Goal: Find specific page/section: Find specific page/section

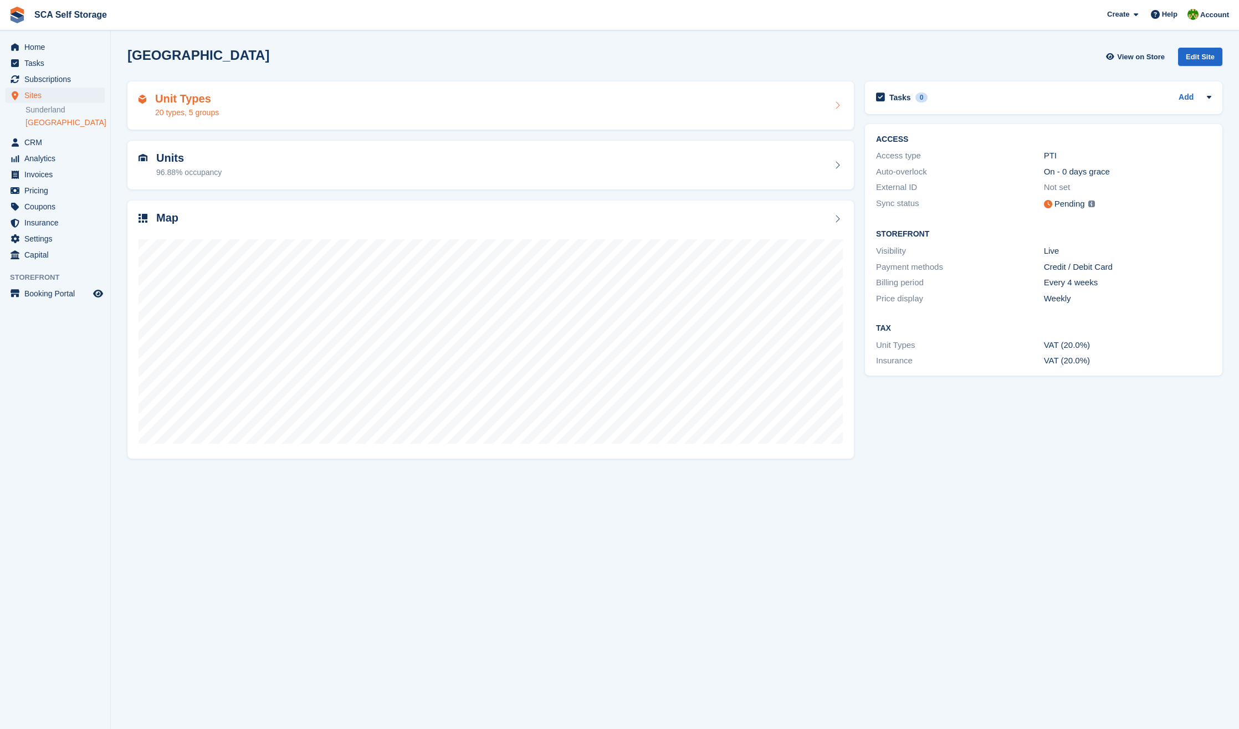
click at [330, 105] on div "Unit Types 20 types, 5 groups" at bounding box center [491, 106] width 704 height 27
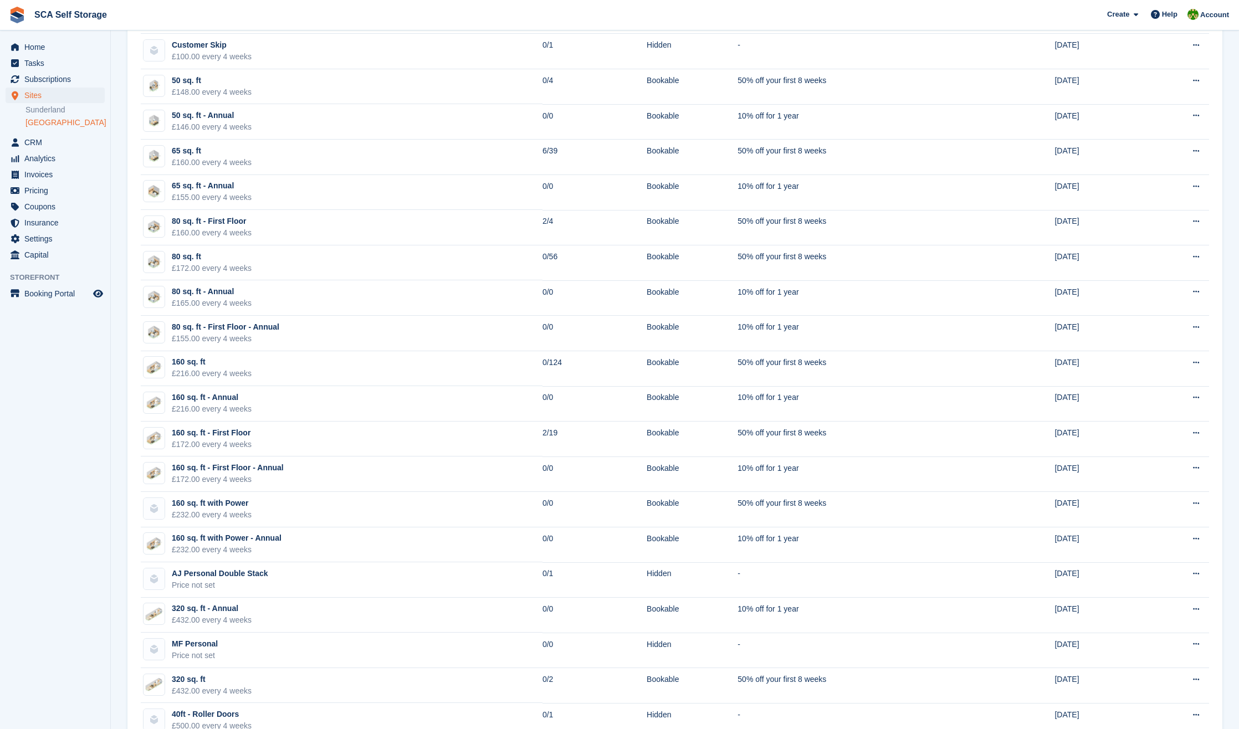
scroll to position [81, 0]
click at [85, 409] on aside "Home Tasks Subscriptions Subscriptions Subscriptions Contracts Price increases …" at bounding box center [55, 367] width 110 height 674
click at [91, 381] on aside "Home Tasks Subscriptions Subscriptions Subscriptions Contracts Price increases …" at bounding box center [55, 367] width 110 height 674
click at [91, 384] on aside "Home Tasks Subscriptions Subscriptions Subscriptions Contracts Price increases …" at bounding box center [55, 367] width 110 height 674
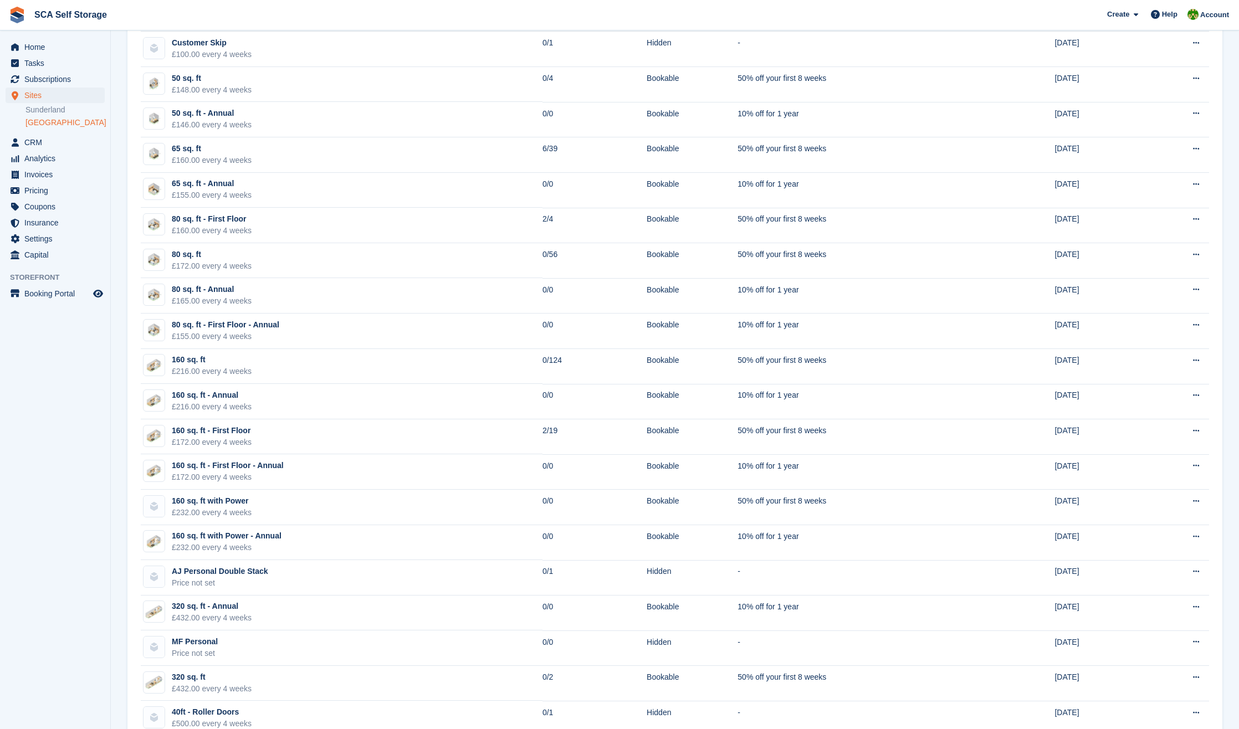
click at [74, 451] on aside "Home Tasks Subscriptions Subscriptions Subscriptions Contracts Price increases …" at bounding box center [55, 367] width 110 height 674
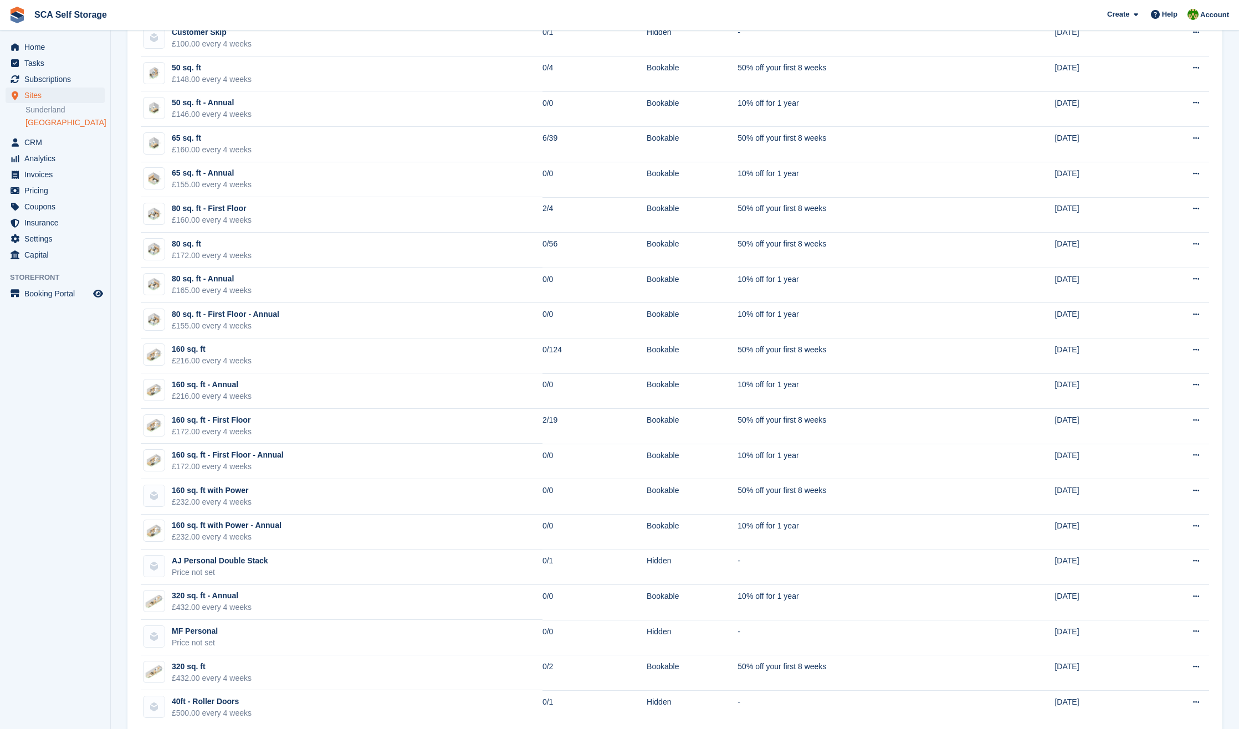
scroll to position [90, 0]
click at [64, 439] on aside "Home Tasks Subscriptions Subscriptions Subscriptions Contracts Price increases …" at bounding box center [55, 367] width 110 height 674
click at [78, 387] on aside "Home Tasks Subscriptions Subscriptions Subscriptions Contracts Price increases …" at bounding box center [55, 367] width 110 height 674
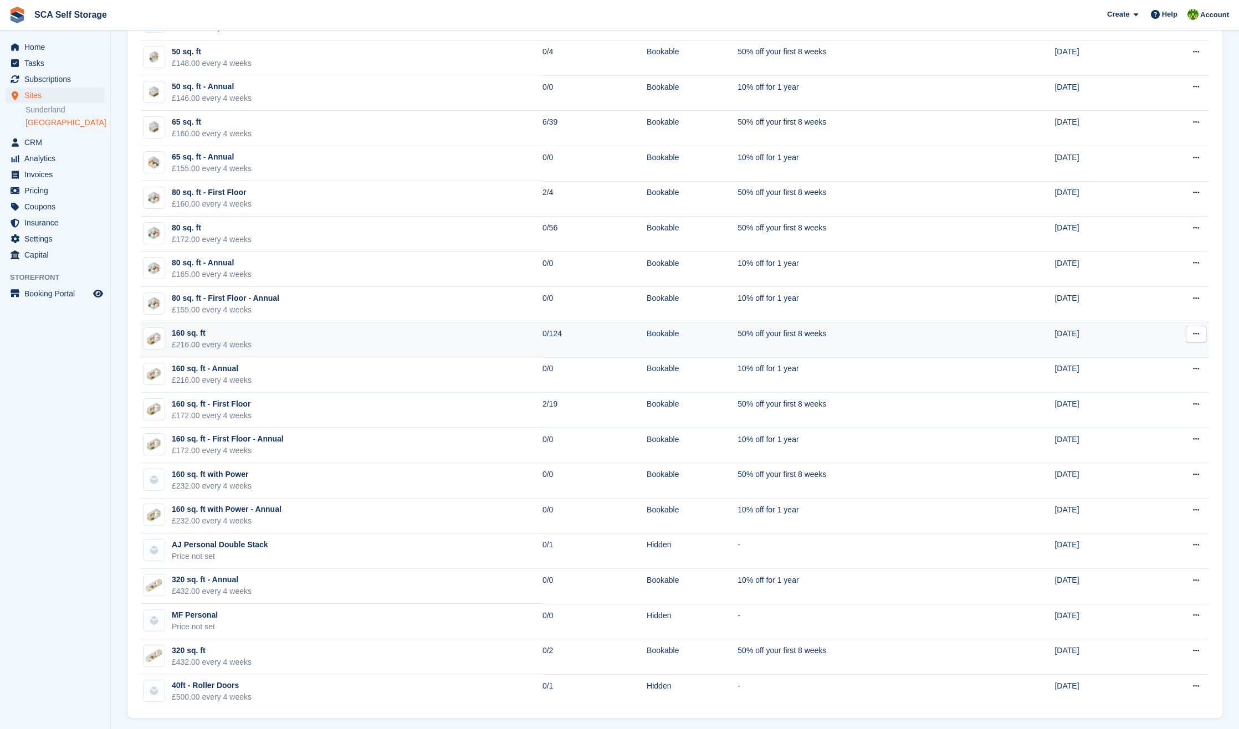
scroll to position [108, 0]
click at [84, 356] on aside "Home Tasks Subscriptions Subscriptions Subscriptions Contracts Price increases …" at bounding box center [55, 367] width 110 height 674
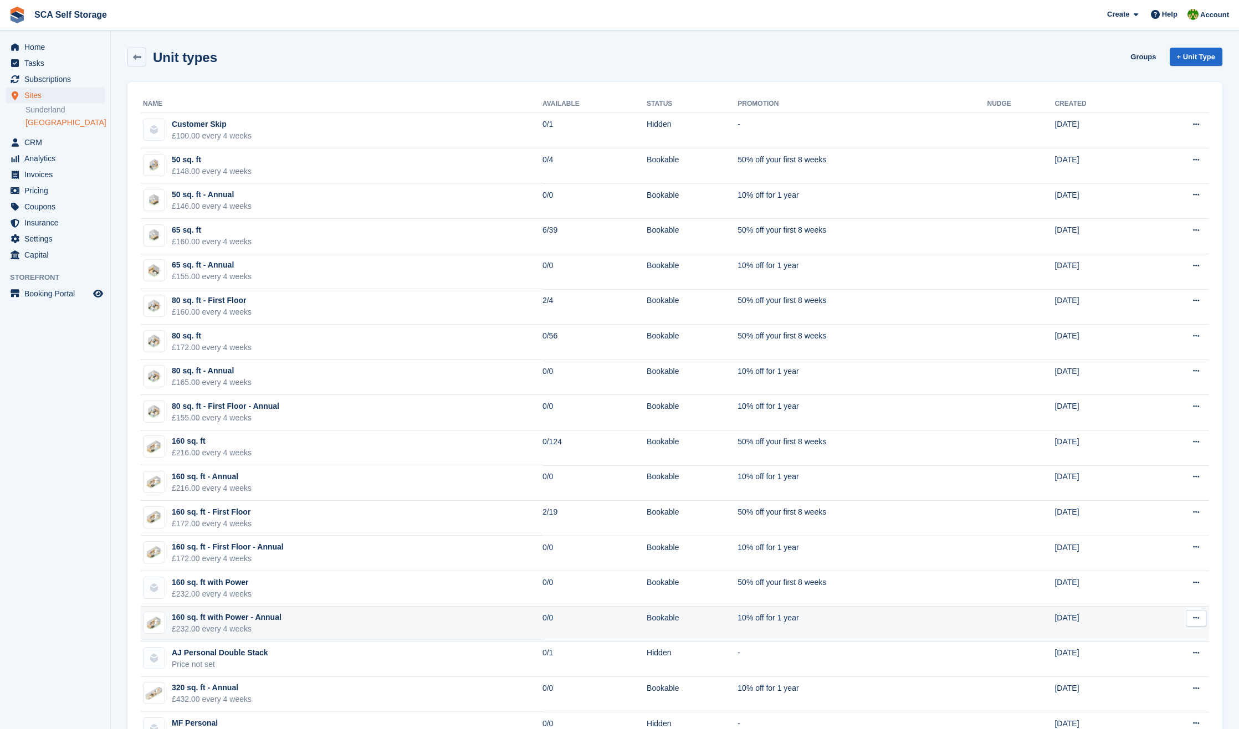
scroll to position [0, 0]
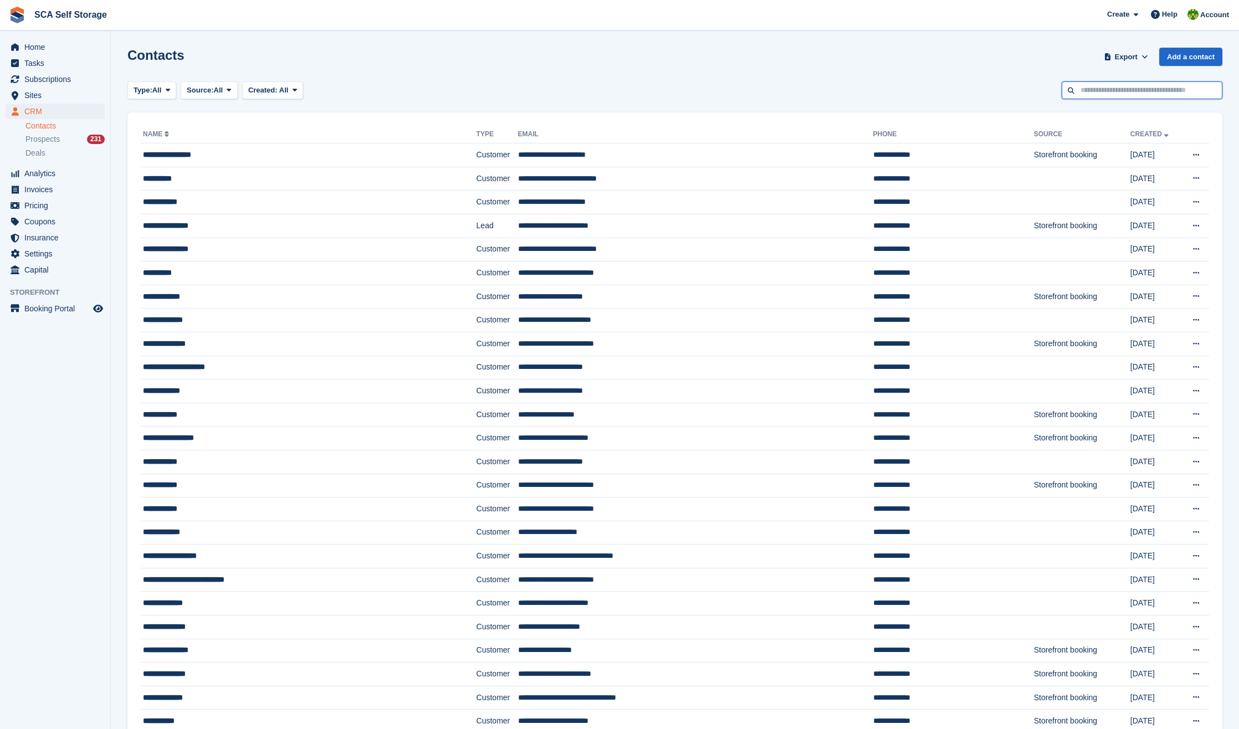
click at [1113, 89] on input "text" at bounding box center [1142, 90] width 161 height 18
type input "*"
type input "*****"
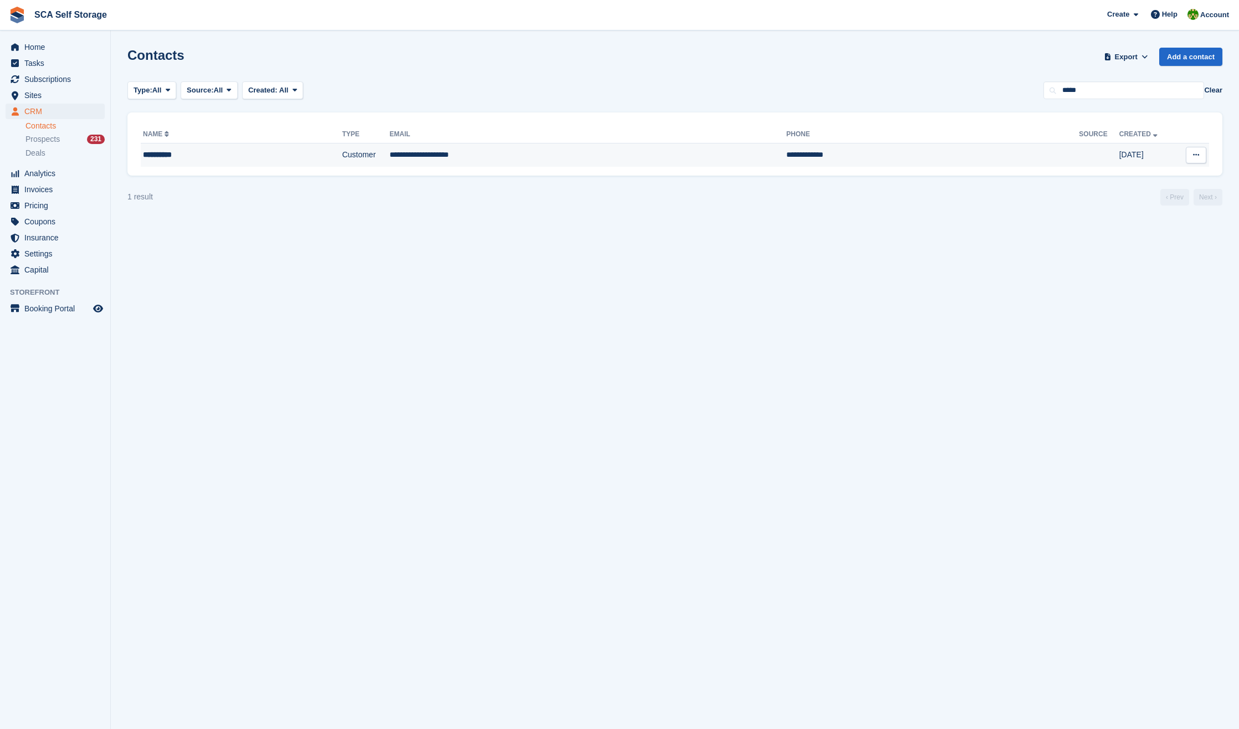
click at [345, 160] on td "Customer" at bounding box center [366, 155] width 48 height 23
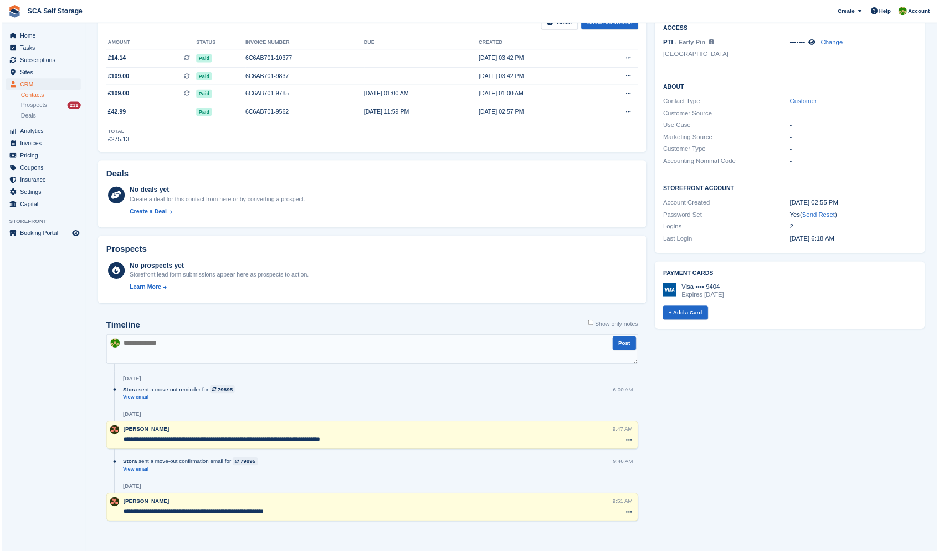
scroll to position [296, 0]
